Goal: Task Accomplishment & Management: Manage account settings

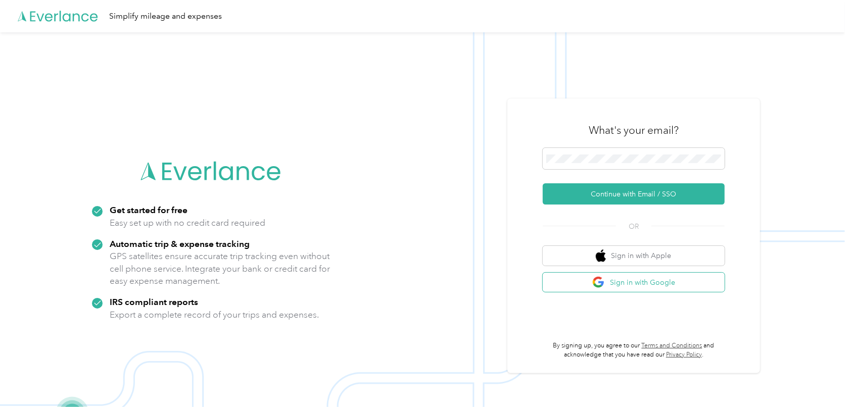
click at [635, 281] on button "Sign in with Google" at bounding box center [634, 283] width 182 height 20
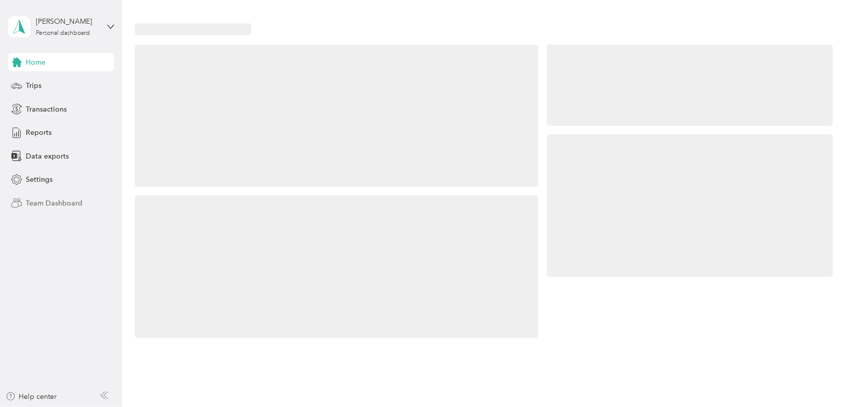
click at [48, 201] on span "Team Dashboard" at bounding box center [54, 203] width 57 height 11
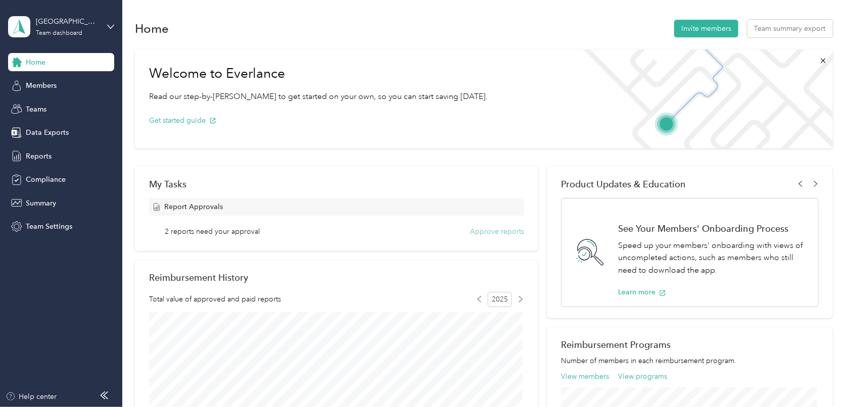
click at [477, 229] on button "Approve reports" at bounding box center [497, 231] width 54 height 11
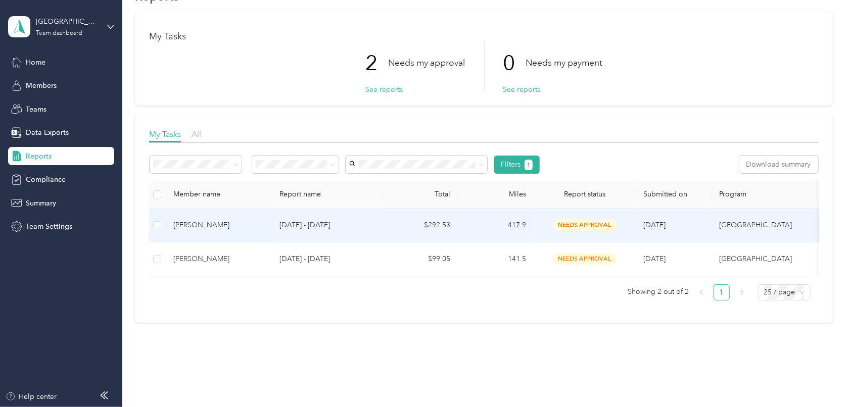
scroll to position [51, 0]
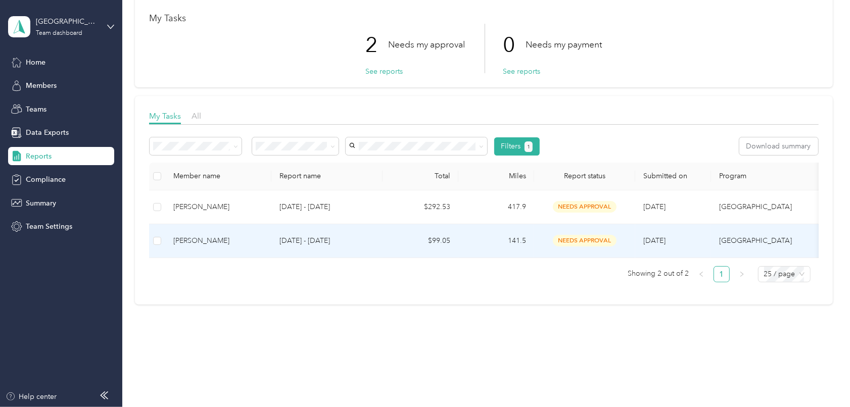
click at [378, 237] on td "[DATE] - [DATE]" at bounding box center [326, 241] width 111 height 34
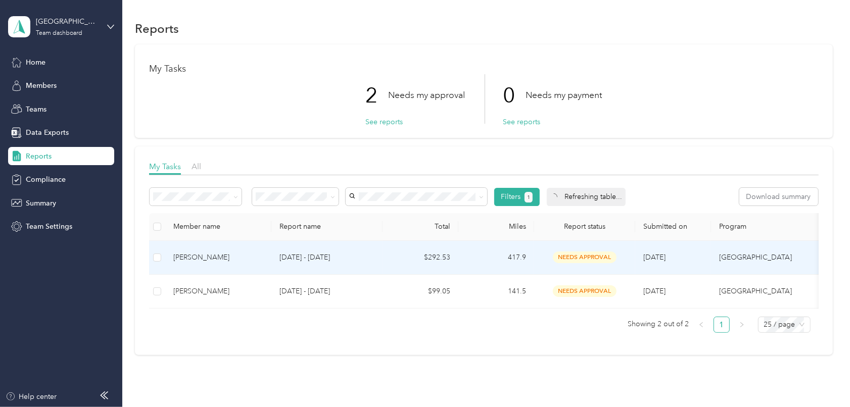
click at [157, 251] on td at bounding box center [157, 258] width 16 height 34
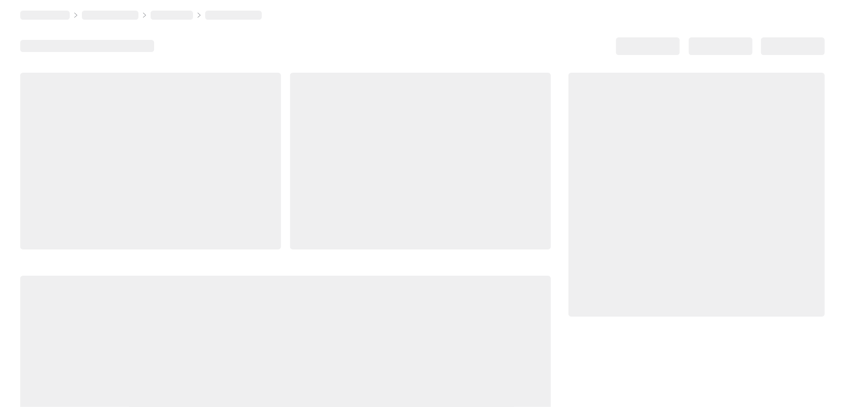
drag, startPoint x: 422, startPoint y: 148, endPoint x: 413, endPoint y: 165, distance: 19.4
click at [420, 150] on div at bounding box center [420, 161] width 261 height 177
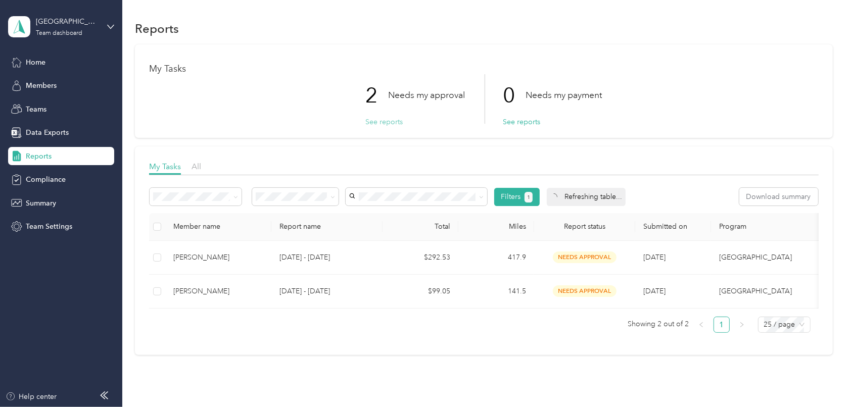
click at [384, 122] on button "See reports" at bounding box center [383, 122] width 37 height 11
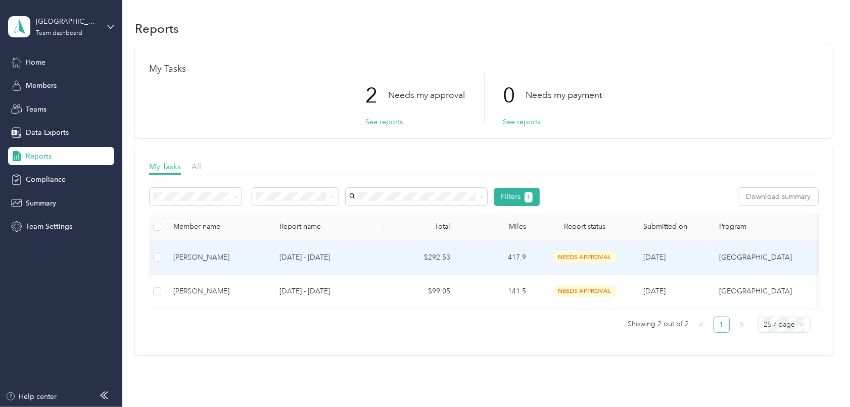
click at [562, 259] on span "needs approval" at bounding box center [585, 258] width 64 height 12
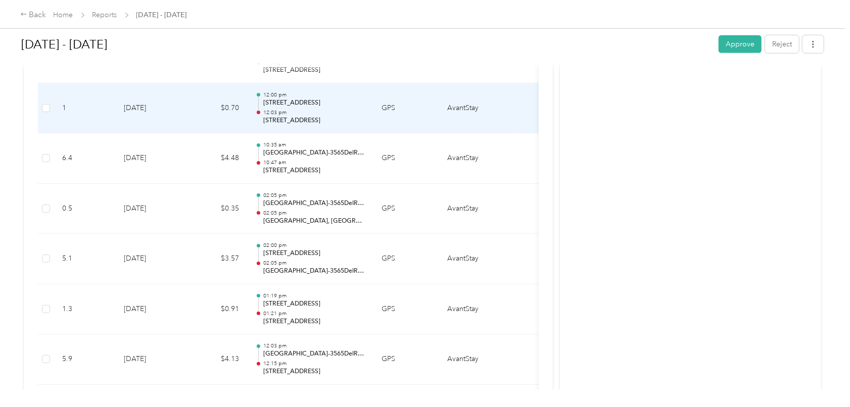
scroll to position [657, 0]
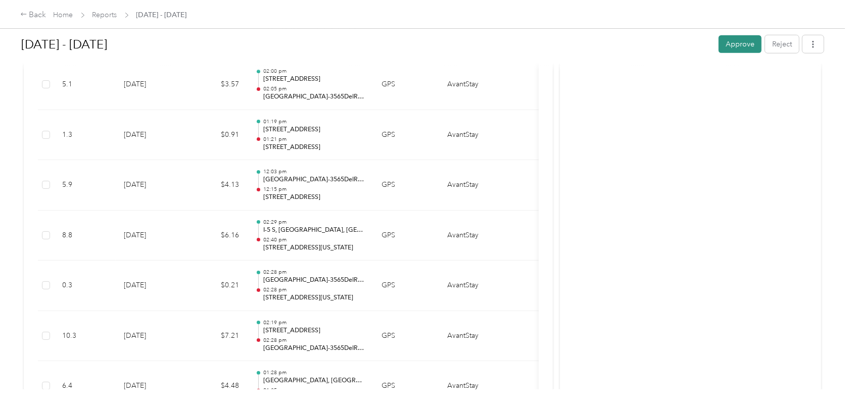
click at [726, 41] on button "Approve" at bounding box center [740, 44] width 43 height 18
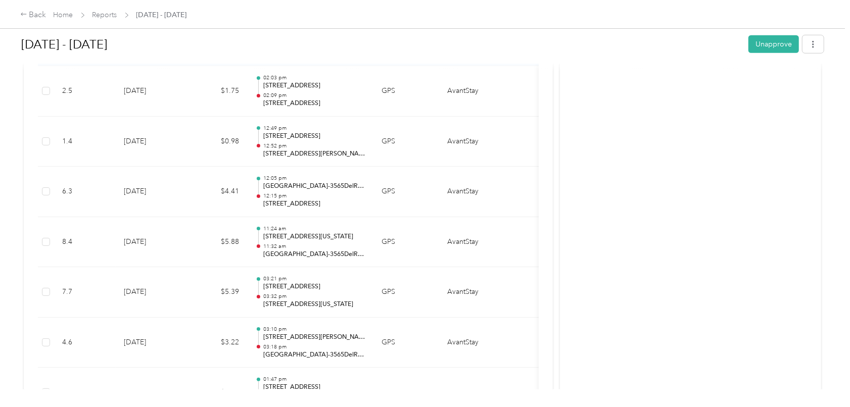
scroll to position [3184, 0]
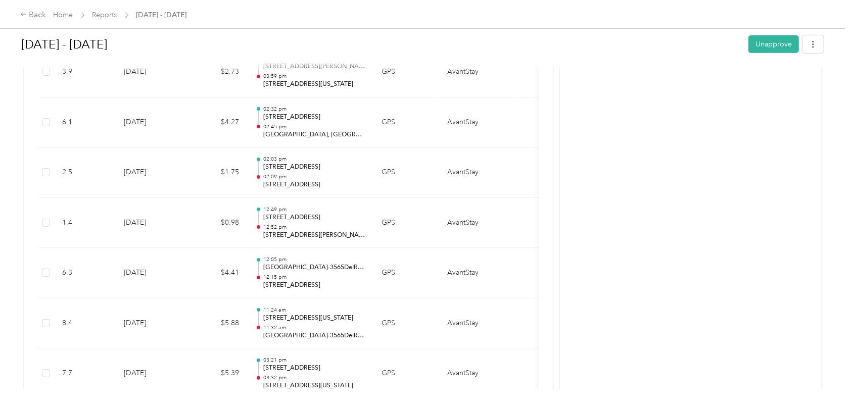
click at [117, 14] on div "Home Reports [DATE] - [DATE]" at bounding box center [120, 15] width 133 height 11
click at [114, 13] on link "Reports" at bounding box center [104, 15] width 25 height 9
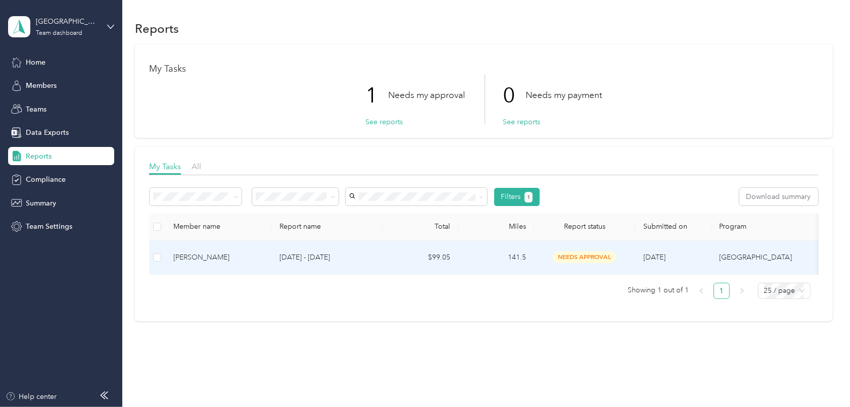
click at [476, 252] on td "141.5" at bounding box center [496, 258] width 76 height 34
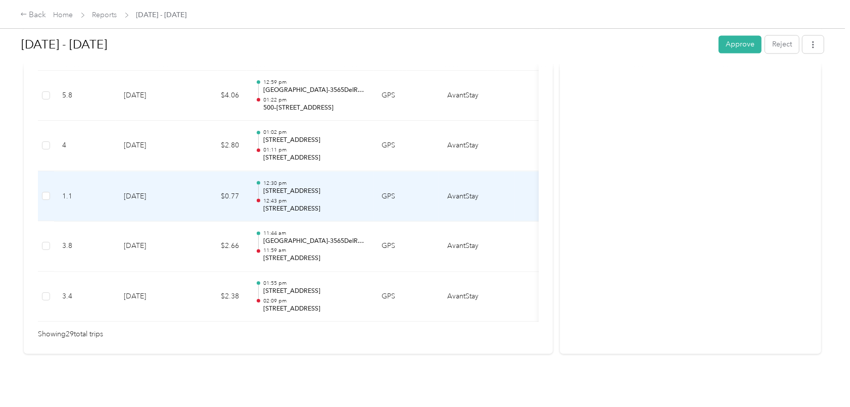
scroll to position [1514, 0]
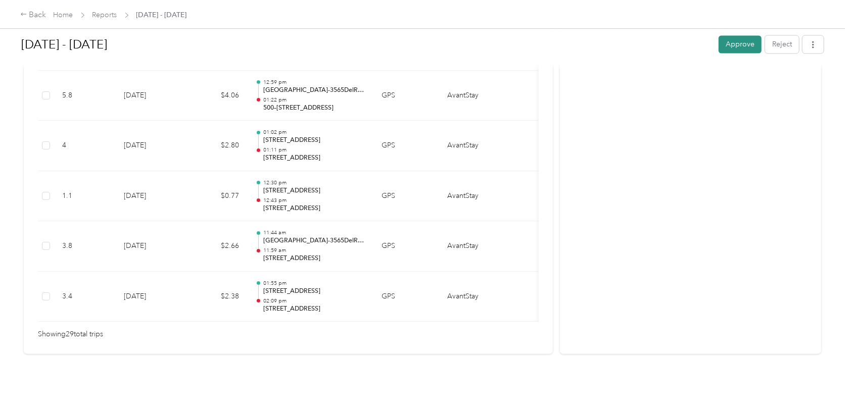
click at [741, 49] on button "Approve" at bounding box center [740, 44] width 43 height 18
click at [69, 12] on link "Home" at bounding box center [64, 15] width 20 height 9
